Goal: Check status: Check status

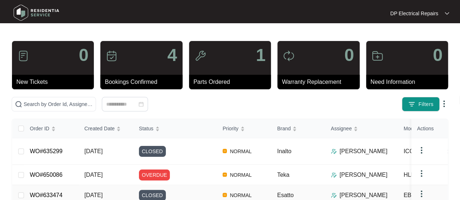
click at [233, 185] on td "NORMAL" at bounding box center [244, 195] width 55 height 20
click at [68, 100] on input "text" at bounding box center [58, 104] width 69 height 8
paste input "647466"
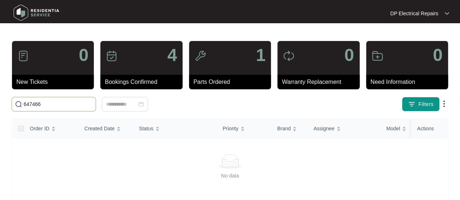
click at [357, 173] on div "No data" at bounding box center [230, 176] width 418 height 8
drag, startPoint x: 50, startPoint y: 104, endPoint x: 25, endPoint y: 104, distance: 25.1
click at [25, 104] on input "647466" at bounding box center [58, 104] width 69 height 8
paste input "35299"
type input "635299"
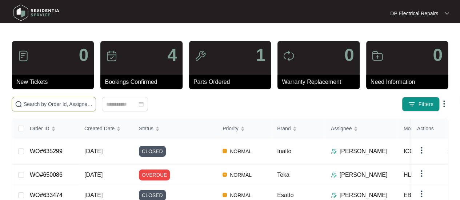
click at [61, 103] on input "text" at bounding box center [58, 104] width 69 height 8
paste input "635299"
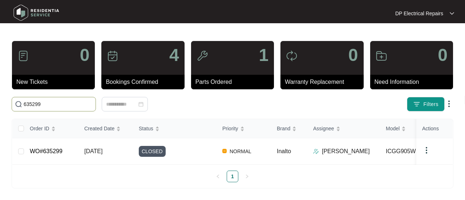
type input "635299"
